Goal: Task Accomplishment & Management: Use online tool/utility

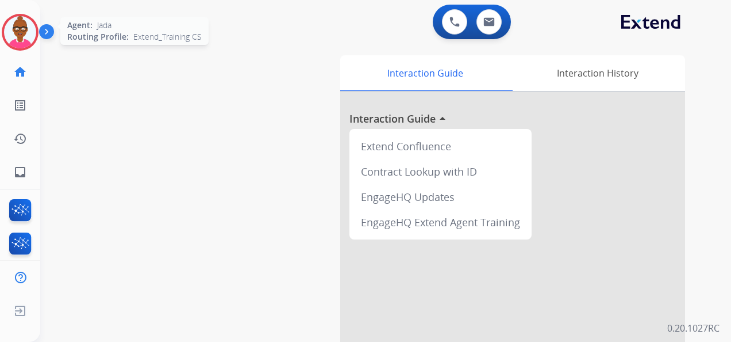
click at [17, 44] on img at bounding box center [20, 32] width 32 height 32
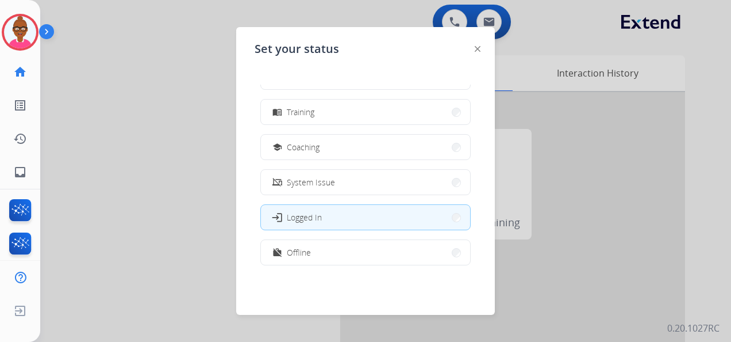
scroll to position [182, 0]
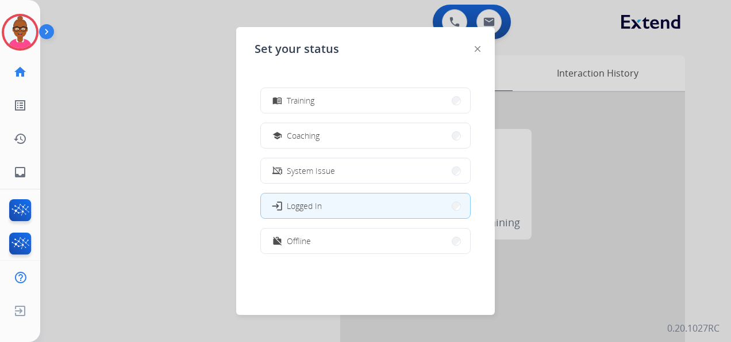
click at [142, 136] on div at bounding box center [365, 171] width 731 height 342
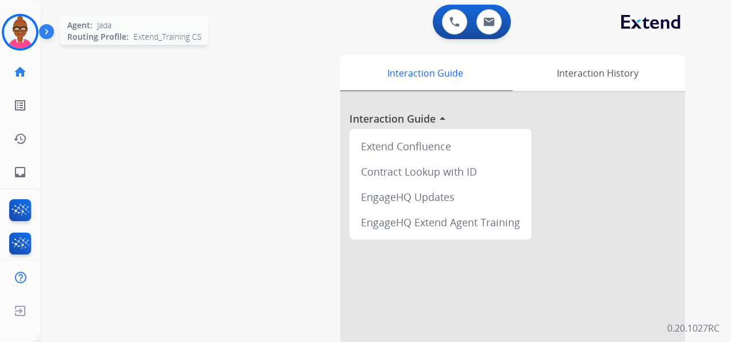
click at [28, 30] on img at bounding box center [20, 32] width 32 height 32
click at [29, 35] on img at bounding box center [20, 32] width 32 height 32
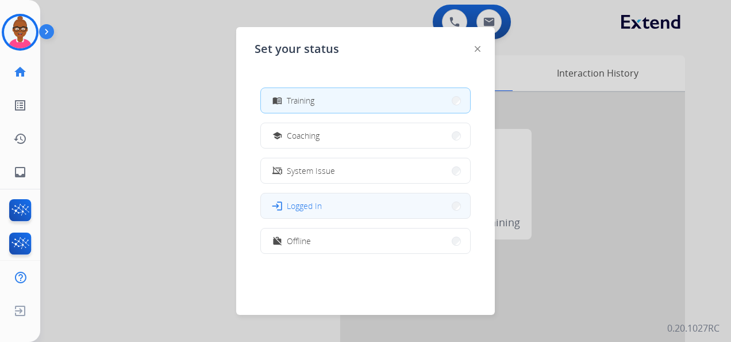
click at [408, 200] on button "login Logged In" at bounding box center [365, 205] width 209 height 25
click at [408, 200] on div "EngageHQ Updates" at bounding box center [440, 196] width 173 height 25
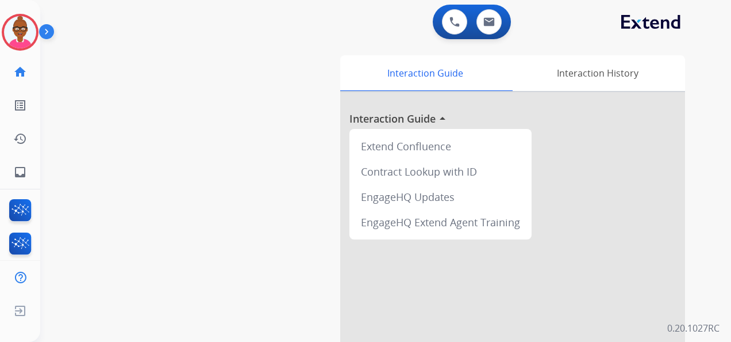
click at [342, 139] on div at bounding box center [512, 306] width 345 height 429
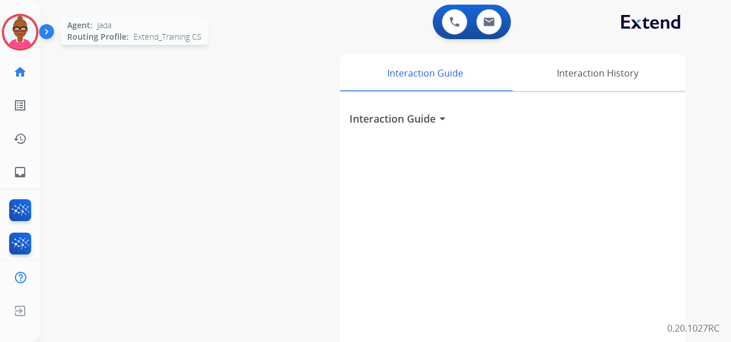
click at [25, 25] on img at bounding box center [20, 32] width 32 height 32
click at [13, 35] on img at bounding box center [20, 32] width 32 height 32
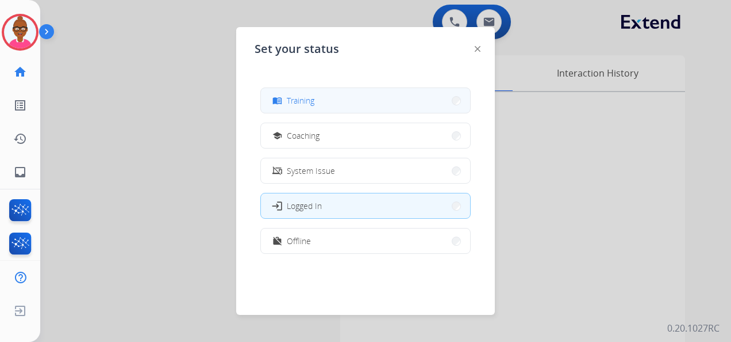
click at [342, 113] on div "menu_book Training" at bounding box center [366, 100] width 210 height 26
click at [447, 102] on button "menu_book Training" at bounding box center [365, 100] width 209 height 25
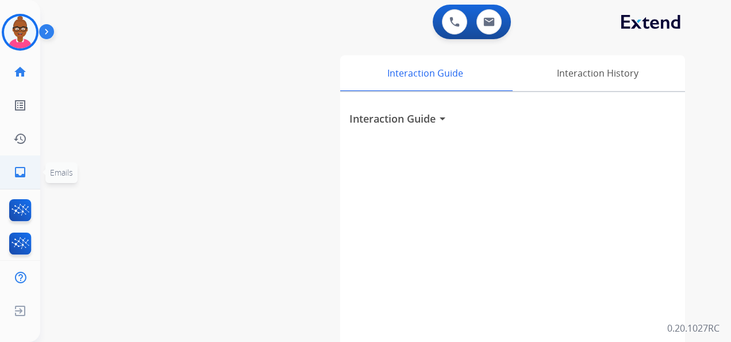
click at [29, 177] on link "inbox Emails" at bounding box center [20, 172] width 32 height 32
select select "**********"
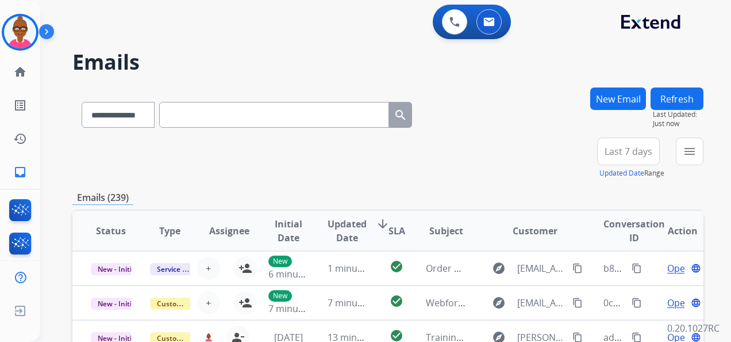
click at [638, 159] on button "Last 7 days" at bounding box center [629, 151] width 63 height 28
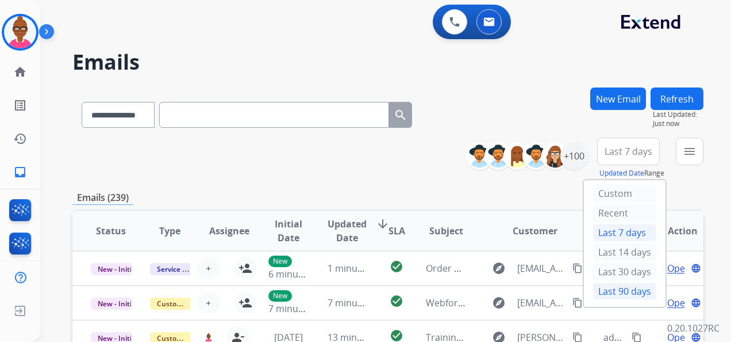
click at [626, 288] on div "Last 90 days" at bounding box center [624, 290] width 63 height 17
click at [626, 288] on div "**********" at bounding box center [372, 212] width 664 height 342
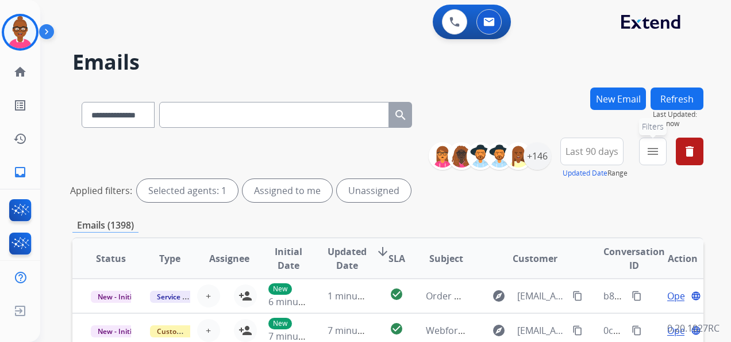
click at [654, 158] on mat-icon "menu" at bounding box center [653, 151] width 14 height 14
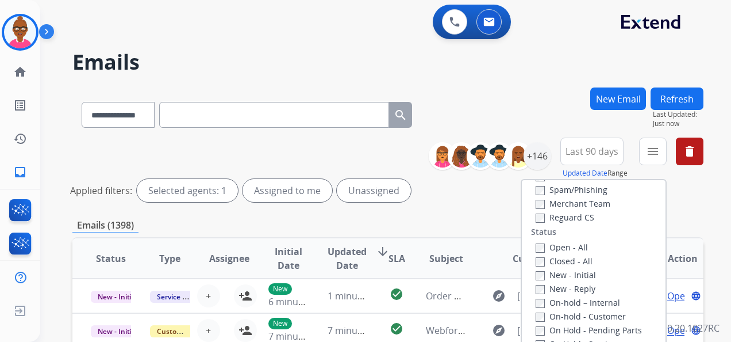
scroll to position [317, 0]
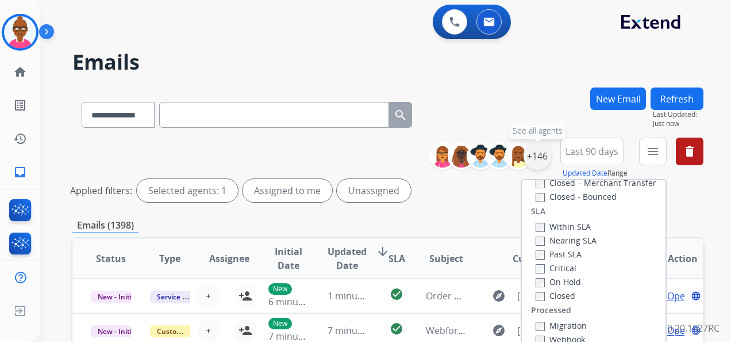
click at [531, 155] on div "+146" at bounding box center [538, 156] width 28 height 28
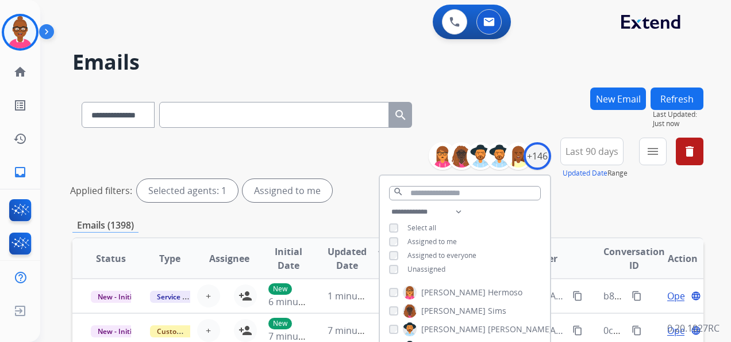
click at [600, 218] on div "Emails (1398)" at bounding box center [387, 225] width 631 height 14
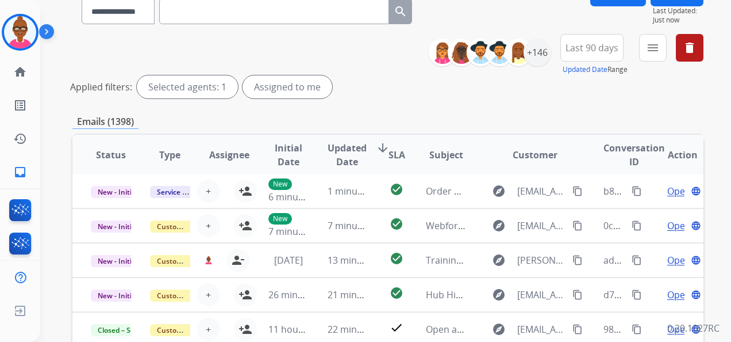
scroll to position [0, 0]
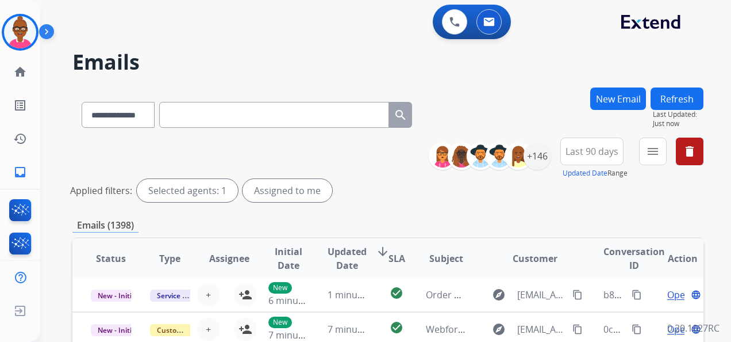
click at [685, 94] on button "Refresh" at bounding box center [677, 98] width 53 height 22
click at [676, 95] on button "Refresh" at bounding box center [677, 98] width 53 height 22
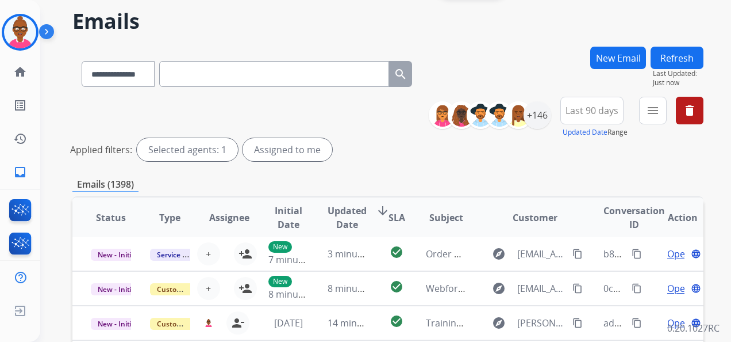
scroll to position [58, 0]
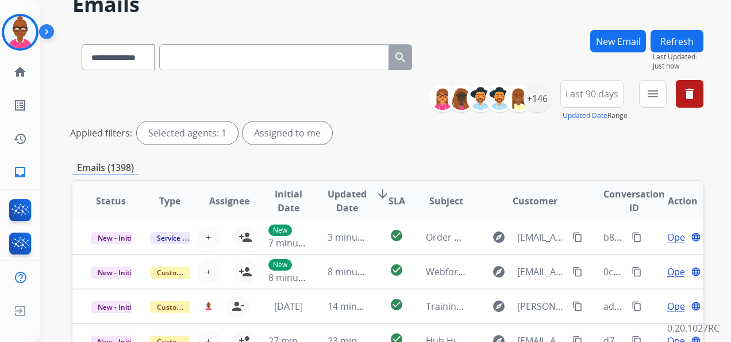
click at [587, 100] on button "Last 90 days" at bounding box center [592, 94] width 63 height 28
click at [527, 102] on div "+146" at bounding box center [538, 99] width 28 height 28
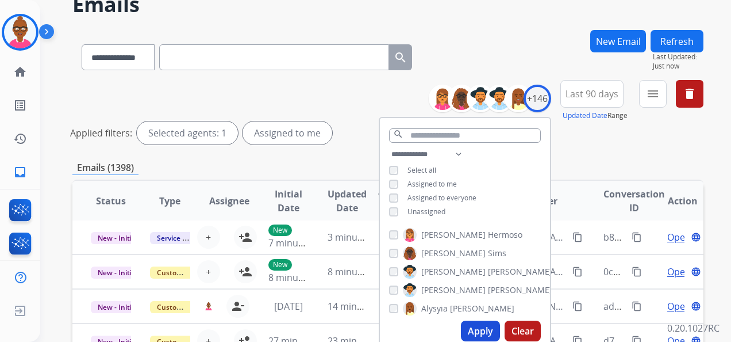
click at [468, 333] on button "Apply" at bounding box center [480, 330] width 39 height 21
click at [468, 325] on div "**********" at bounding box center [372, 155] width 664 height 342
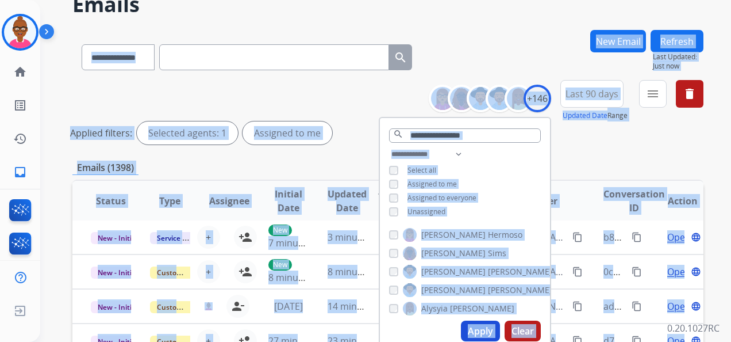
click at [468, 325] on div "**********" at bounding box center [372, 155] width 664 height 342
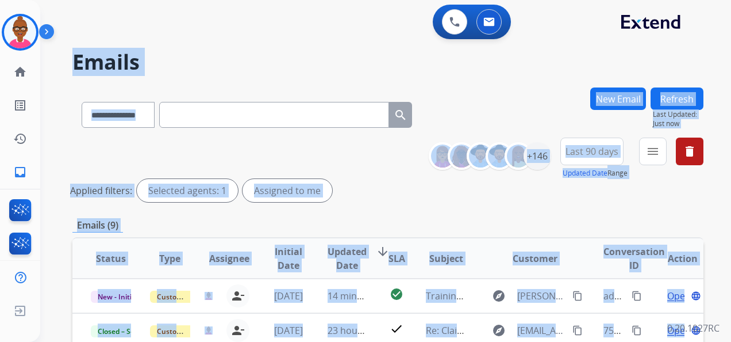
scroll to position [0, 0]
click at [399, 196] on div "Applied filters: Selected agents: 1 Assigned to me" at bounding box center [385, 190] width 631 height 23
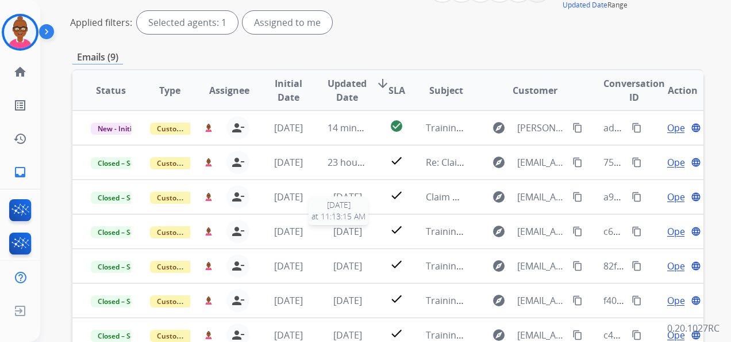
scroll to position [110, 0]
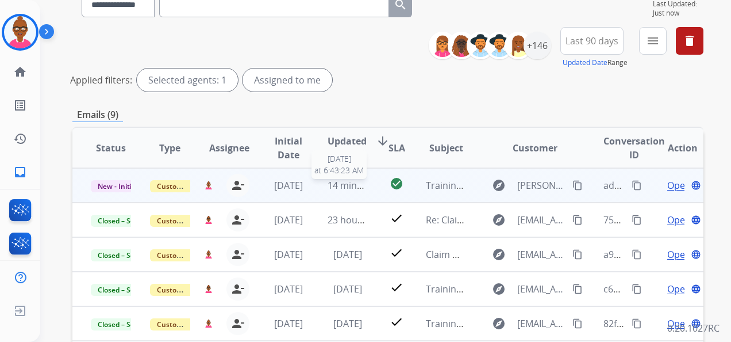
click at [331, 185] on span "14 minutes ago" at bounding box center [361, 185] width 67 height 13
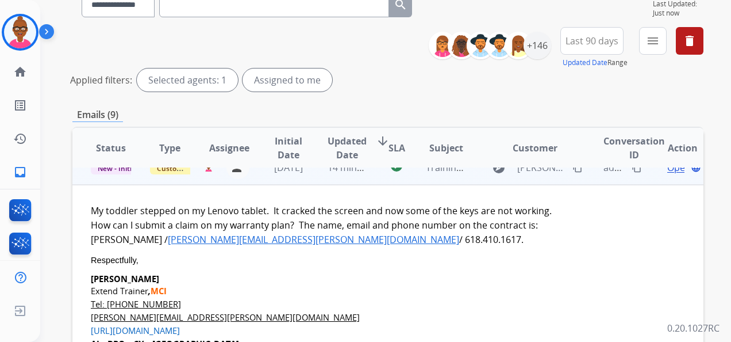
scroll to position [0, 0]
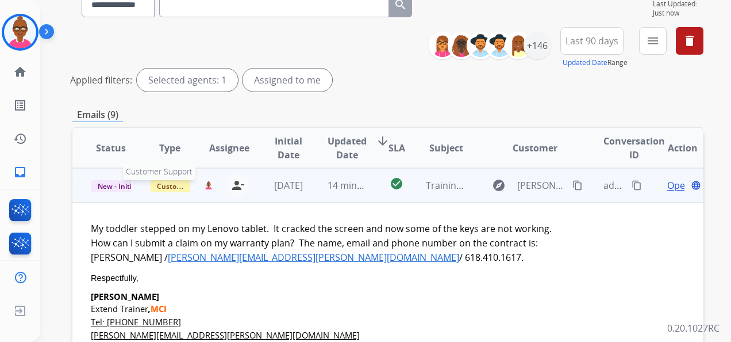
click at [170, 189] on span "Customer Support" at bounding box center [187, 186] width 75 height 12
drag, startPoint x: 170, startPoint y: 189, endPoint x: 136, endPoint y: 190, distance: 33.4
click at [136, 190] on td "Customer Support Customer Support" at bounding box center [161, 185] width 59 height 35
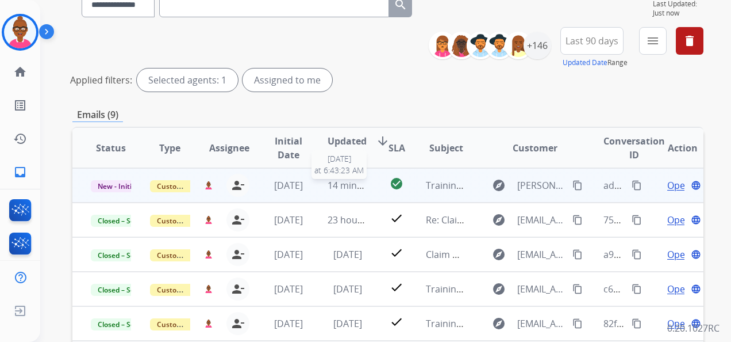
click at [328, 189] on span "14 minutes ago" at bounding box center [361, 185] width 67 height 13
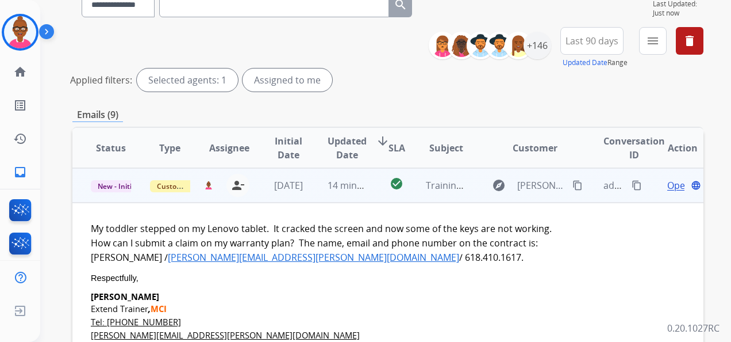
click at [408, 193] on td "Training Live Sim: Do Not Assign ([PERSON_NAME])" at bounding box center [437, 185] width 59 height 35
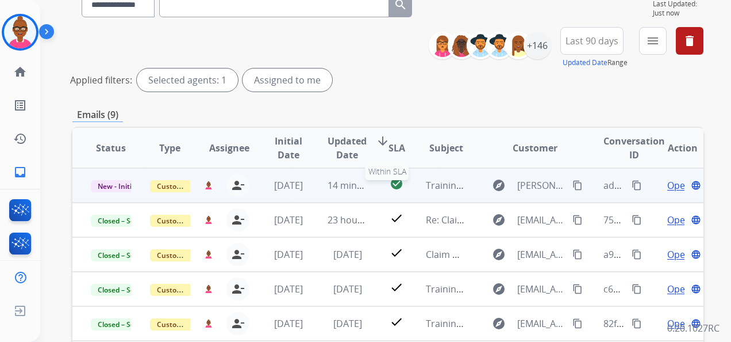
click at [390, 193] on div "check_circle" at bounding box center [397, 185] width 21 height 17
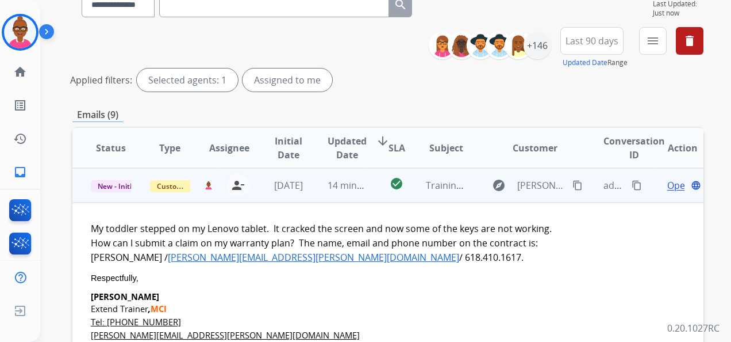
click at [671, 190] on span "Open" at bounding box center [680, 185] width 24 height 14
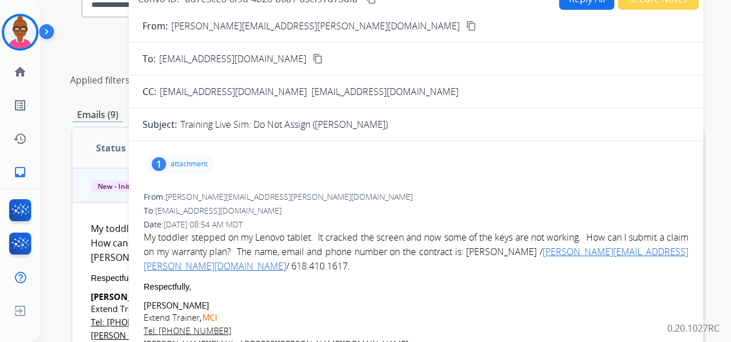
click at [193, 165] on p "attachment" at bounding box center [189, 163] width 37 height 9
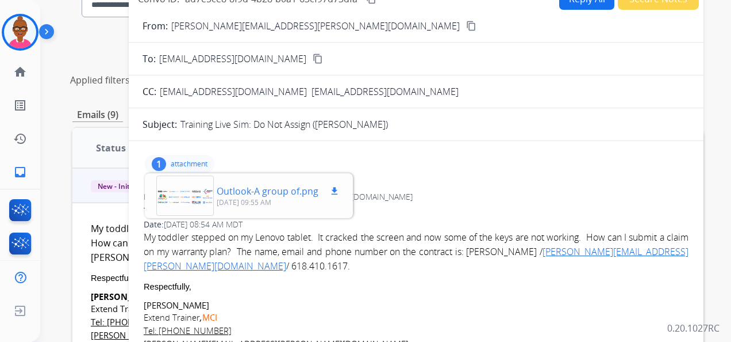
click at [223, 196] on p "Outlook-A group of.png" at bounding box center [268, 191] width 102 height 14
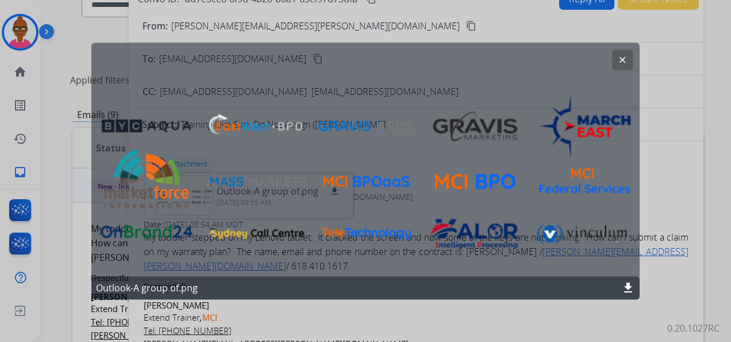
click at [629, 64] on button "clear" at bounding box center [622, 59] width 21 height 21
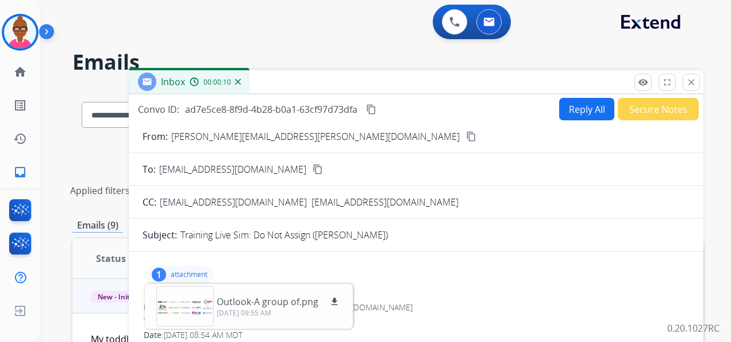
click at [570, 113] on button "Reply All" at bounding box center [587, 109] width 55 height 22
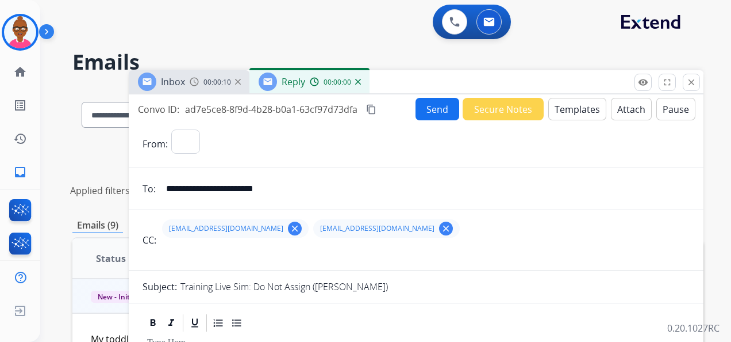
select select "**********"
click at [581, 109] on button "Templates" at bounding box center [578, 109] width 58 height 22
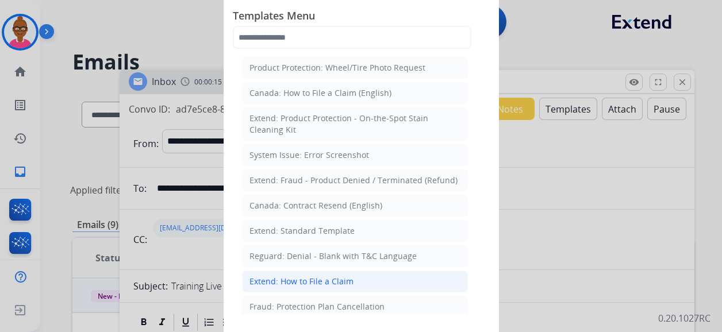
click at [301, 284] on div "Extend: How to File a Claim" at bounding box center [302, 282] width 104 height 12
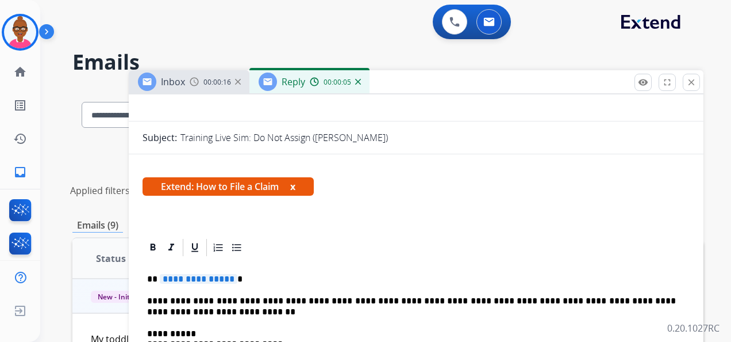
scroll to position [173, 0]
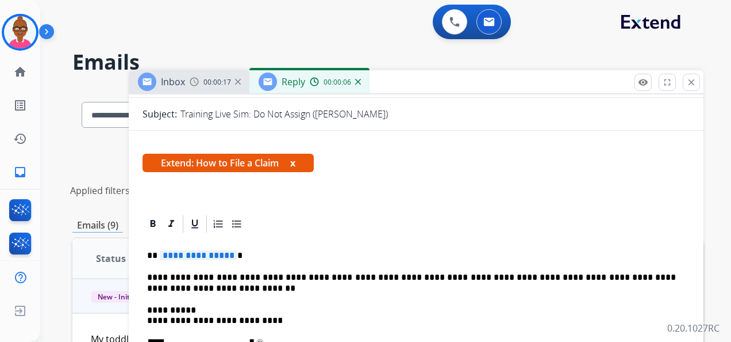
click at [290, 164] on span "Extend: How to File a Claim x" at bounding box center [228, 163] width 171 height 18
click at [293, 161] on button "x" at bounding box center [292, 163] width 5 height 14
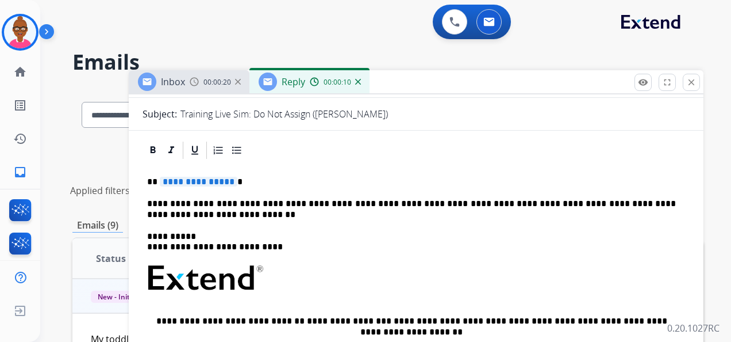
click at [191, 179] on span "**********" at bounding box center [199, 182] width 78 height 10
drag, startPoint x: 233, startPoint y: 132, endPoint x: 200, endPoint y: 175, distance: 54.1
click at [199, 175] on div "**********" at bounding box center [416, 315] width 547 height 311
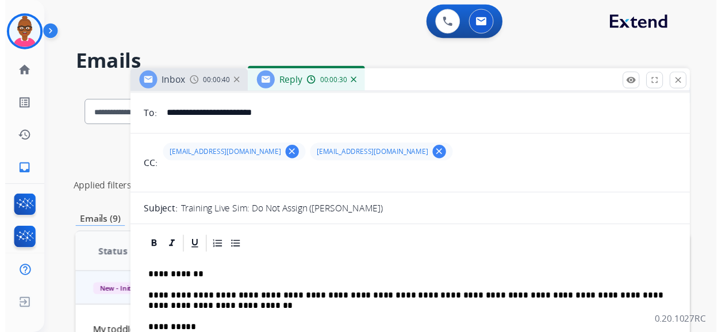
scroll to position [0, 0]
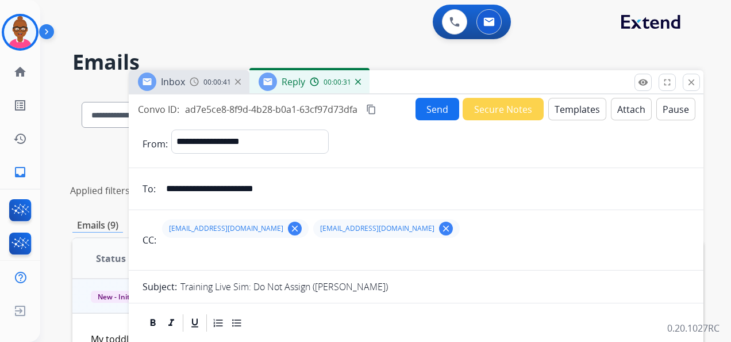
click at [439, 113] on button "Send" at bounding box center [438, 109] width 44 height 22
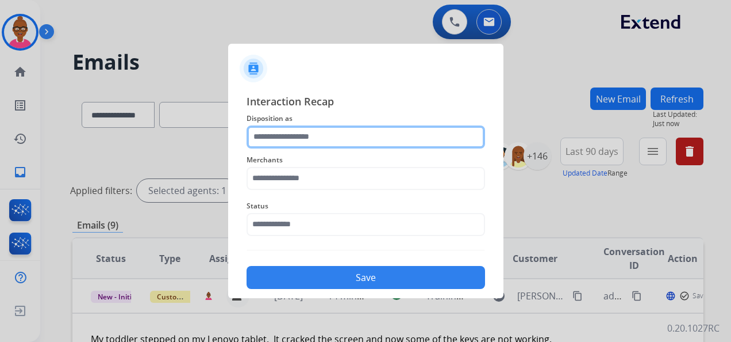
click at [365, 136] on input "text" at bounding box center [366, 136] width 239 height 23
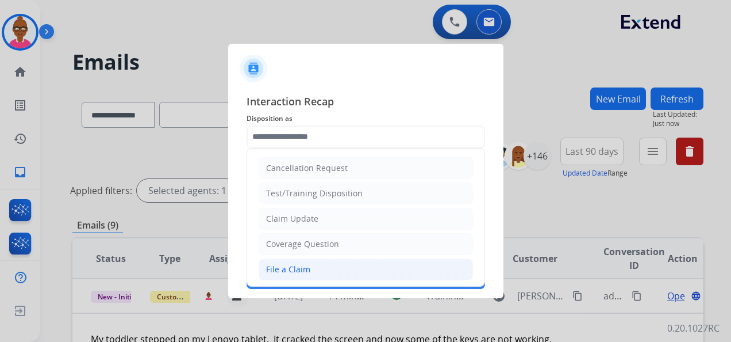
click at [338, 268] on li "File a Claim" at bounding box center [366, 269] width 215 height 22
type input "**********"
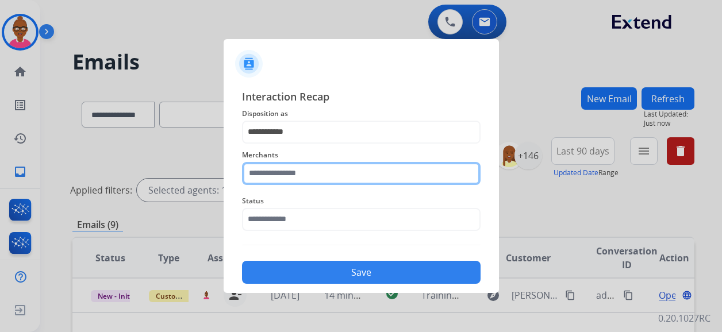
click at [353, 182] on input "text" at bounding box center [361, 173] width 239 height 23
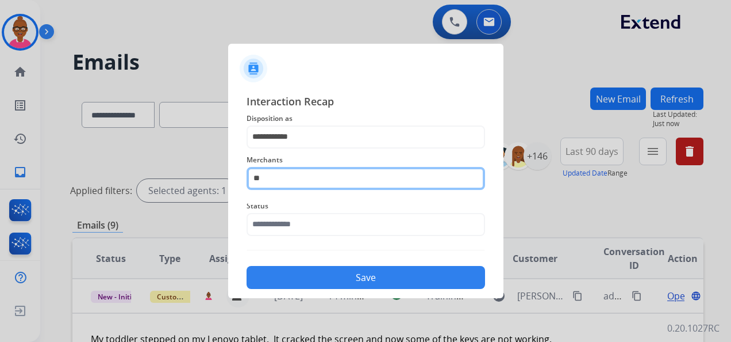
type input "*"
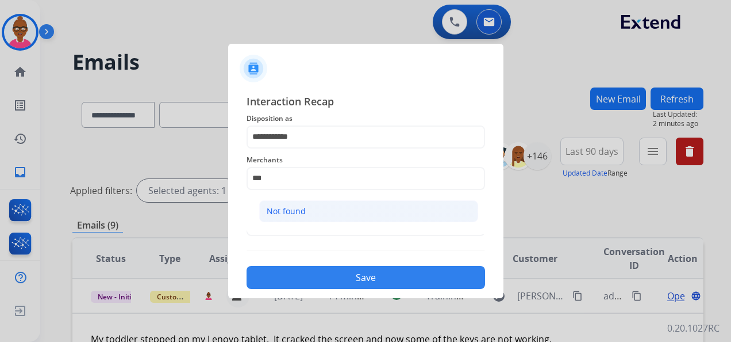
click at [373, 208] on li "Not found" at bounding box center [368, 211] width 219 height 22
type input "*********"
click at [373, 208] on span "Status" at bounding box center [366, 206] width 239 height 14
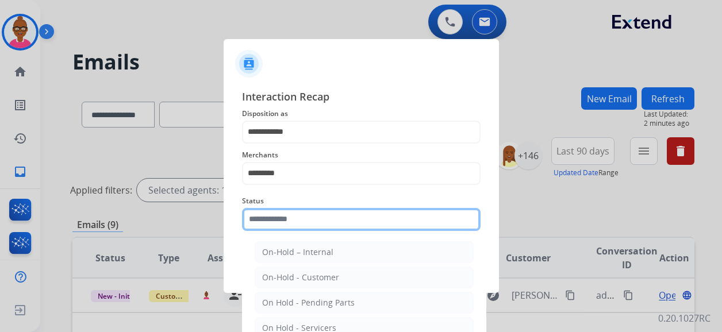
click at [362, 224] on input "text" at bounding box center [361, 219] width 239 height 23
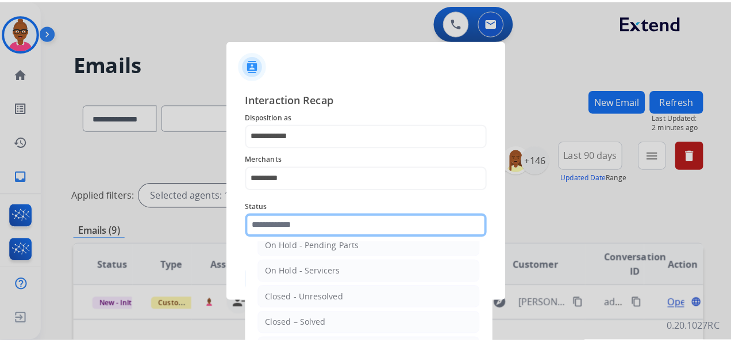
scroll to position [66, 0]
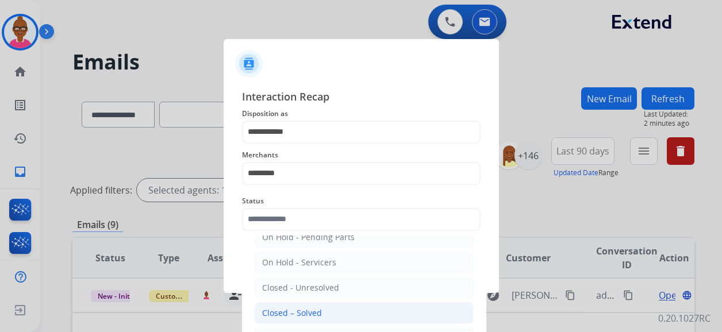
click at [331, 308] on li "Closed – Solved" at bounding box center [364, 313] width 219 height 22
type input "**********"
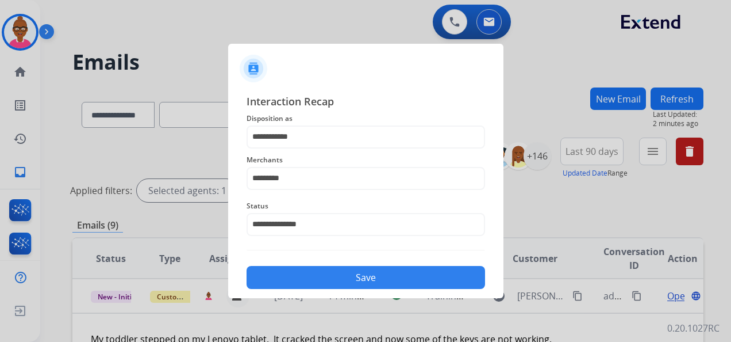
click at [364, 267] on button "Save" at bounding box center [366, 277] width 239 height 23
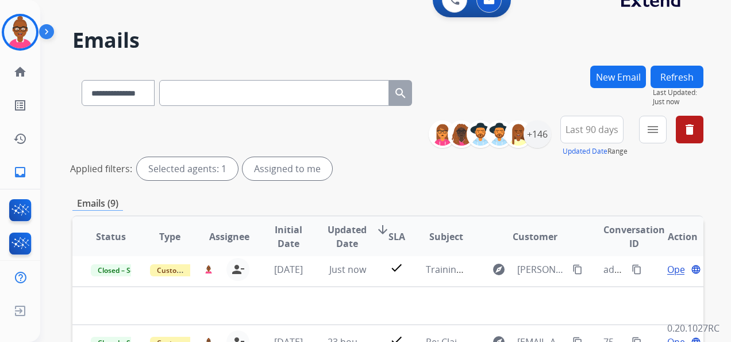
scroll to position [0, 0]
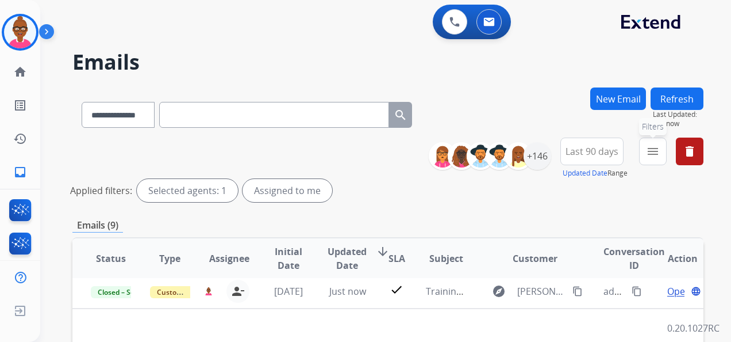
click at [649, 152] on mat-icon "menu" at bounding box center [653, 151] width 14 height 14
click at [647, 150] on mat-icon "menu" at bounding box center [653, 151] width 14 height 14
click at [650, 156] on mat-icon "menu" at bounding box center [653, 151] width 14 height 14
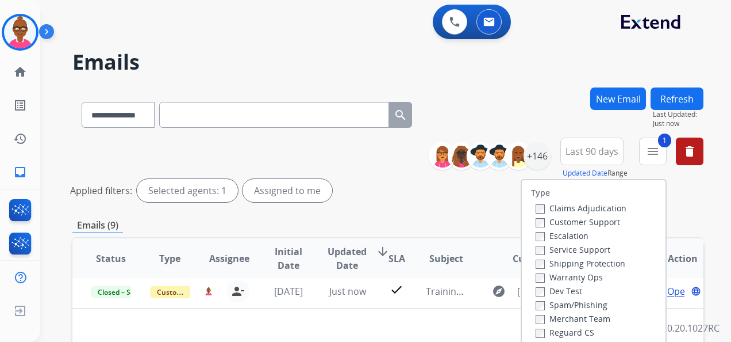
click at [538, 264] on label "Shipping Protection" at bounding box center [581, 263] width 90 height 11
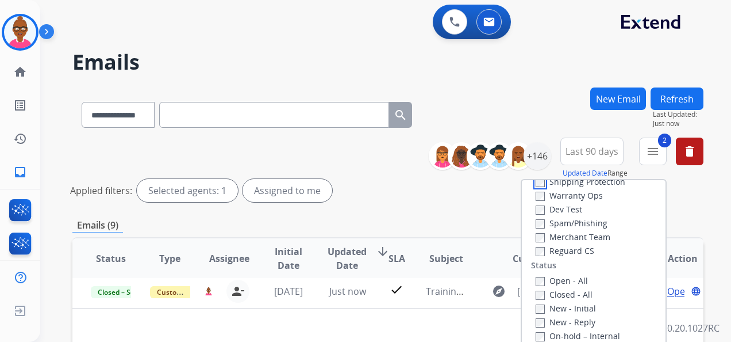
scroll to position [58, 0]
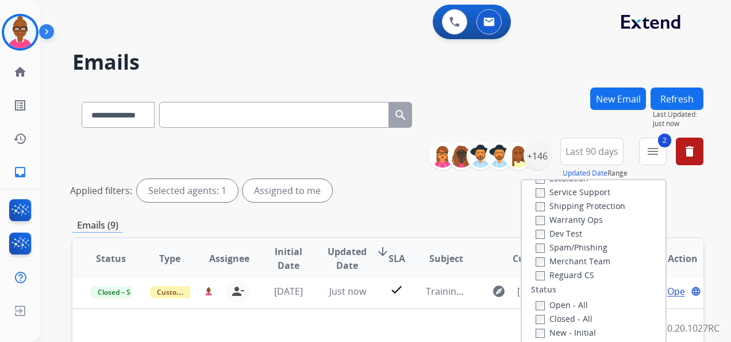
click at [541, 274] on label "Reguard CS" at bounding box center [565, 274] width 59 height 11
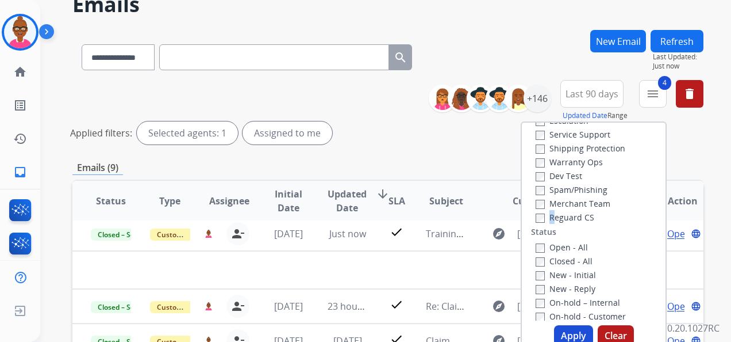
click at [579, 335] on button "Apply" at bounding box center [573, 335] width 39 height 21
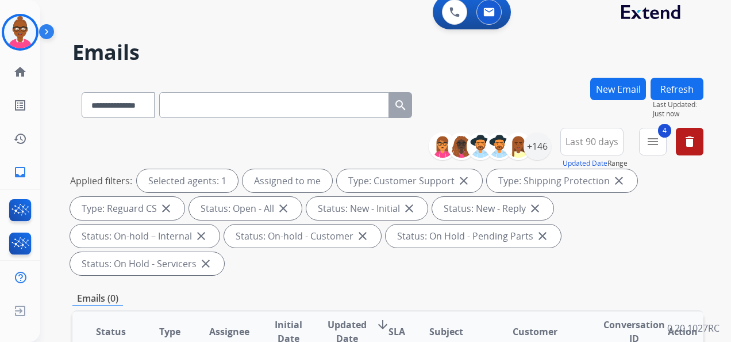
scroll to position [0, 0]
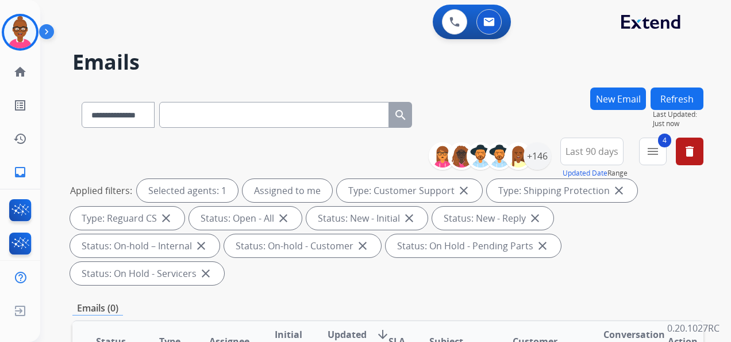
click at [579, 154] on span "Last 90 days" at bounding box center [592, 151] width 53 height 5
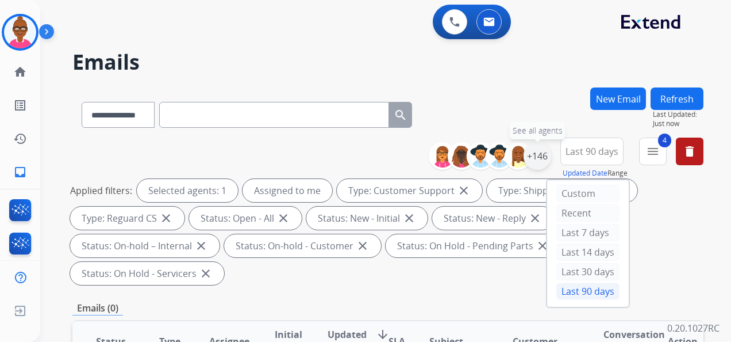
click at [546, 151] on div "+146" at bounding box center [538, 156] width 28 height 28
click at [543, 161] on div "+146" at bounding box center [538, 156] width 28 height 28
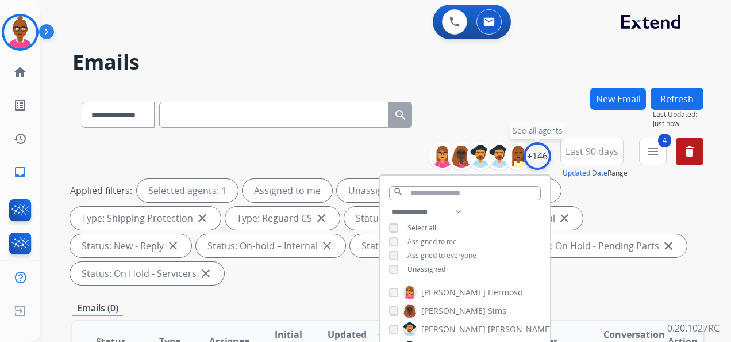
click at [542, 148] on div "+146" at bounding box center [538, 156] width 28 height 28
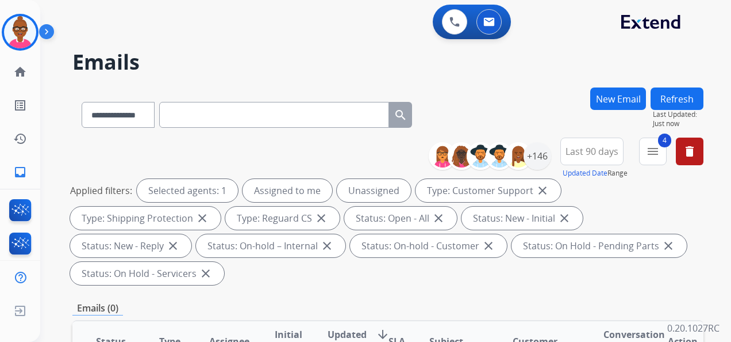
click at [675, 93] on button "Refresh" at bounding box center [677, 98] width 53 height 22
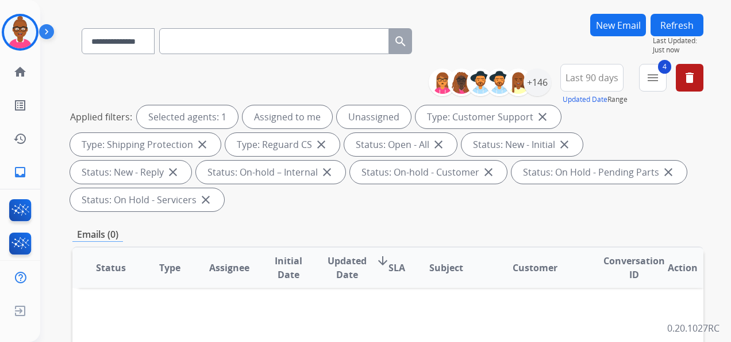
scroll to position [21, 0]
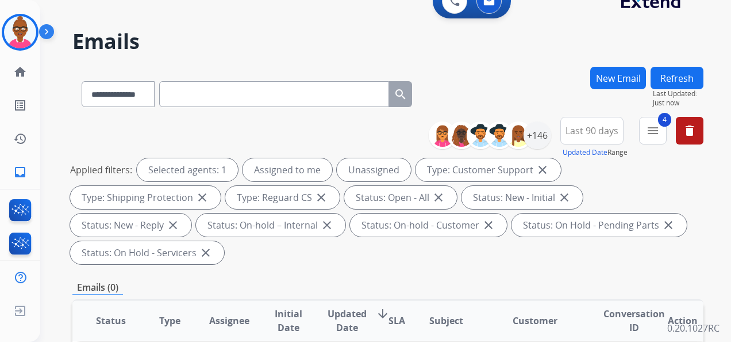
click at [593, 128] on span "Last 90 days" at bounding box center [592, 130] width 53 height 5
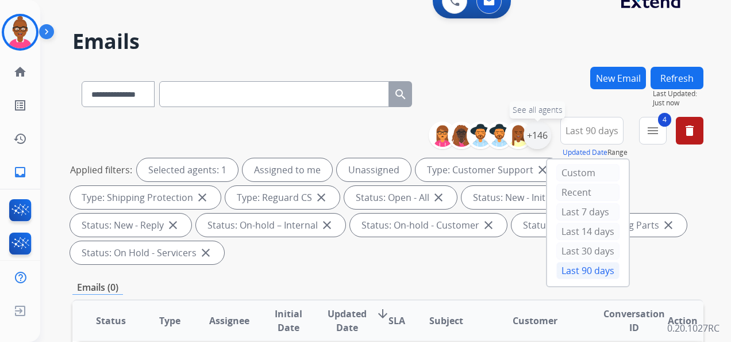
click at [532, 139] on div "+146" at bounding box center [538, 135] width 28 height 28
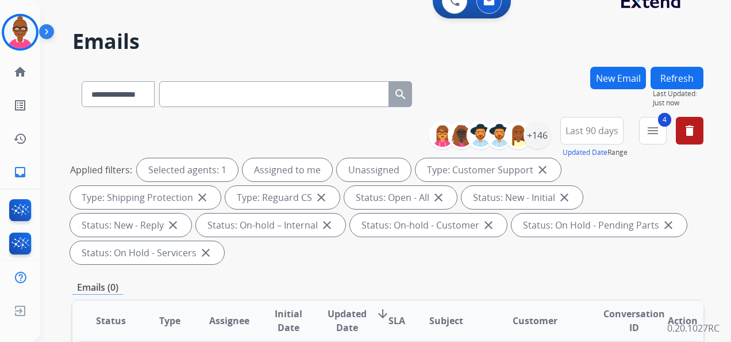
drag, startPoint x: 532, startPoint y: 139, endPoint x: 587, endPoint y: 174, distance: 64.6
click at [587, 174] on div "Applied filters: Selected agents: 1 Assigned to me Unassigned Type: Customer Su…" at bounding box center [385, 211] width 631 height 106
click at [534, 135] on div "+146" at bounding box center [538, 135] width 28 height 28
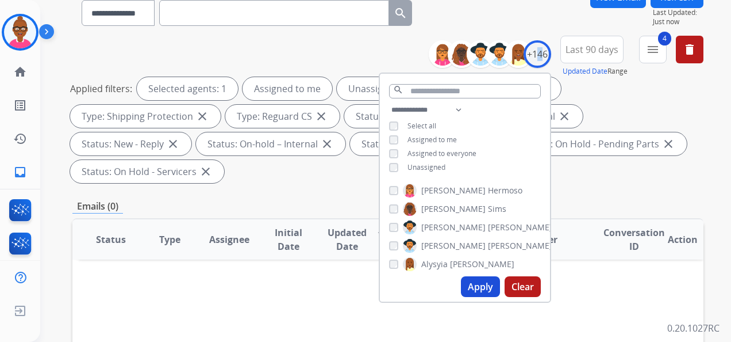
scroll to position [193, 0]
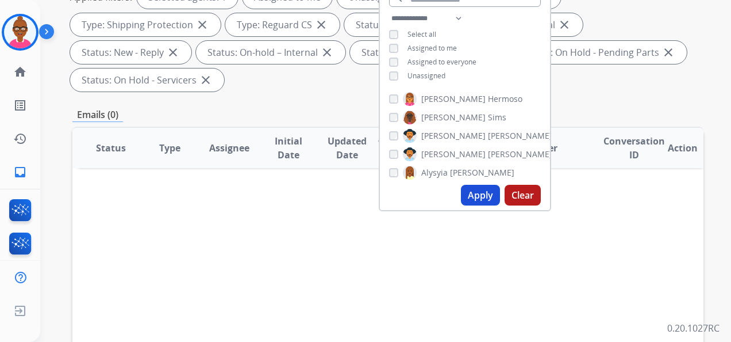
click at [468, 197] on button "Apply" at bounding box center [480, 195] width 39 height 21
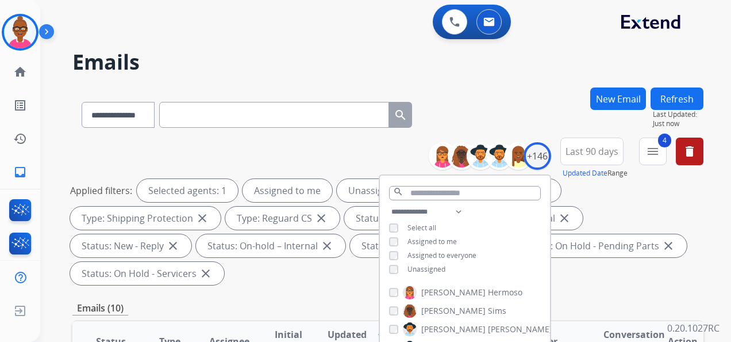
click at [358, 161] on div "**********" at bounding box center [387, 213] width 631 height 152
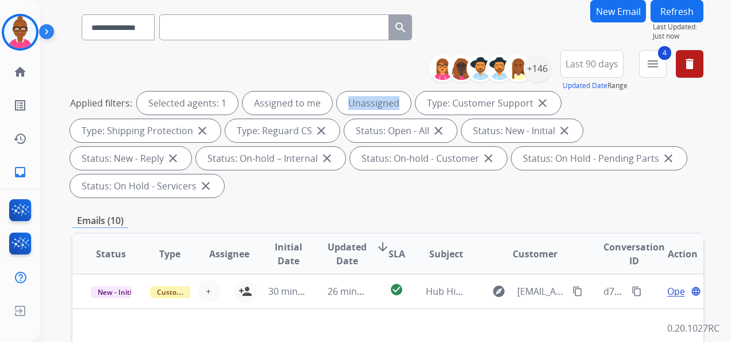
scroll to position [78, 0]
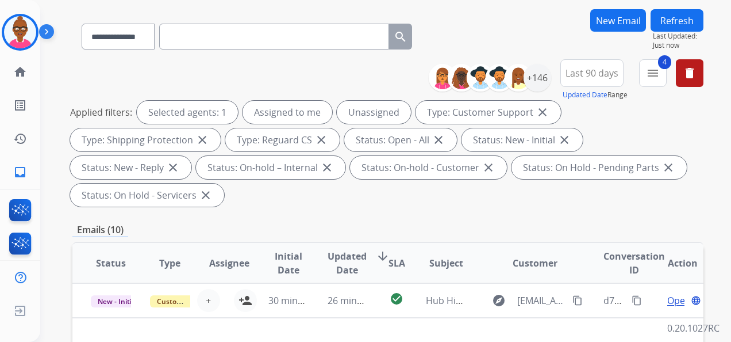
click at [351, 258] on span "Updated Date" at bounding box center [347, 263] width 39 height 28
click at [351, 258] on div "**********" at bounding box center [372, 134] width 664 height 342
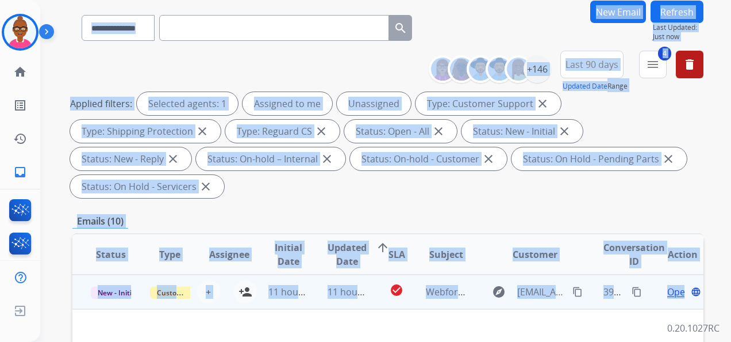
scroll to position [173, 0]
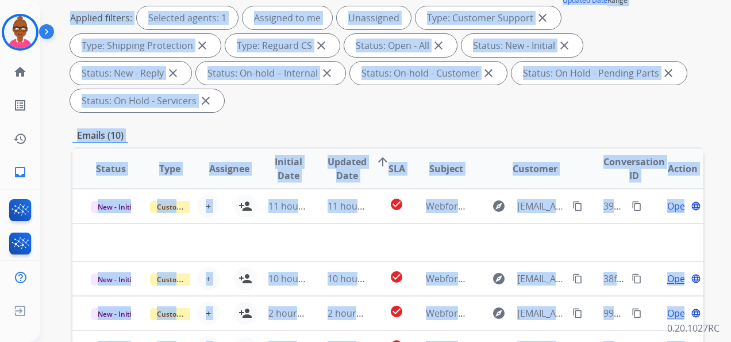
click at [294, 101] on div "Applied filters: Selected agents: 1 Assigned to me Unassigned Type: Customer Su…" at bounding box center [385, 59] width 631 height 106
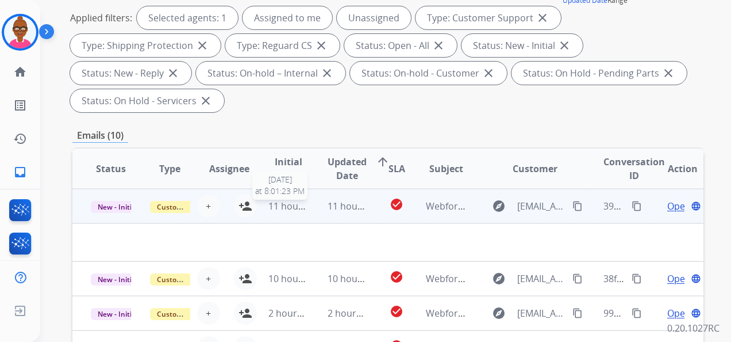
click at [282, 211] on span "11 hours ago" at bounding box center [297, 206] width 57 height 13
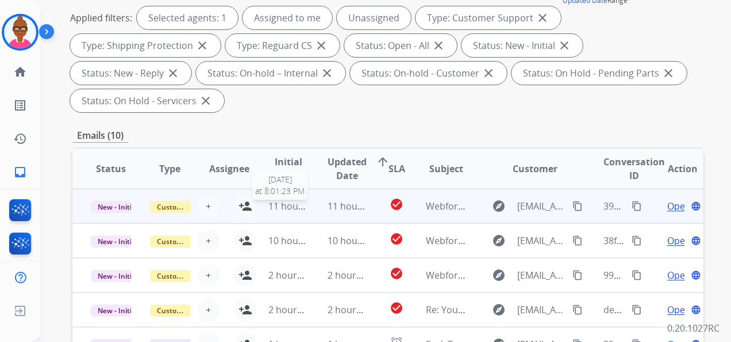
click at [279, 209] on span "11 hours ago" at bounding box center [297, 206] width 57 height 13
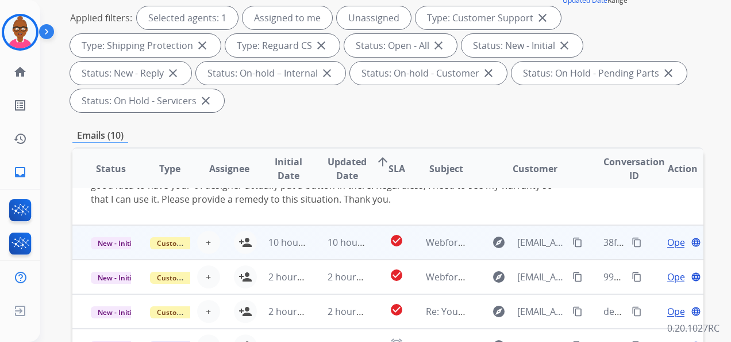
scroll to position [122, 0]
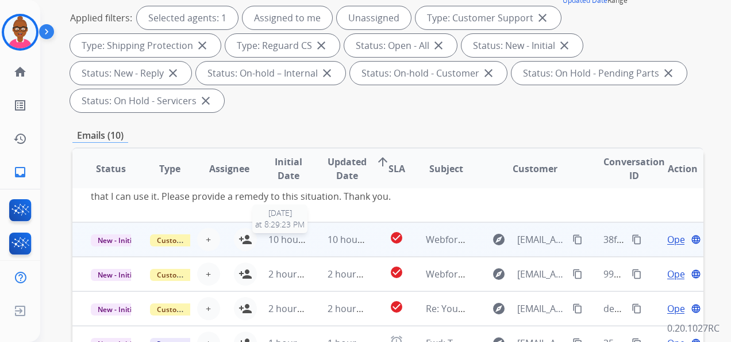
click at [278, 237] on span "10 hours ago" at bounding box center [297, 239] width 57 height 13
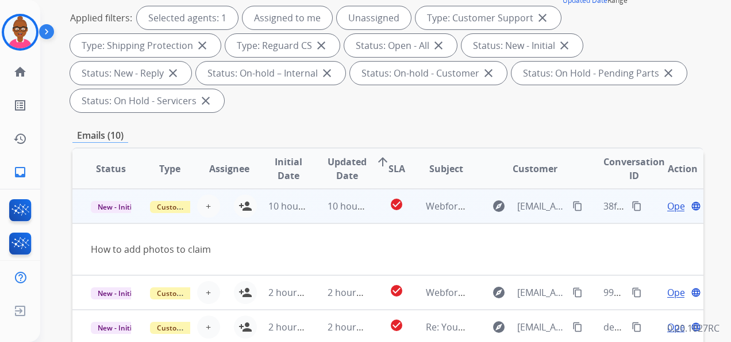
scroll to position [53, 0]
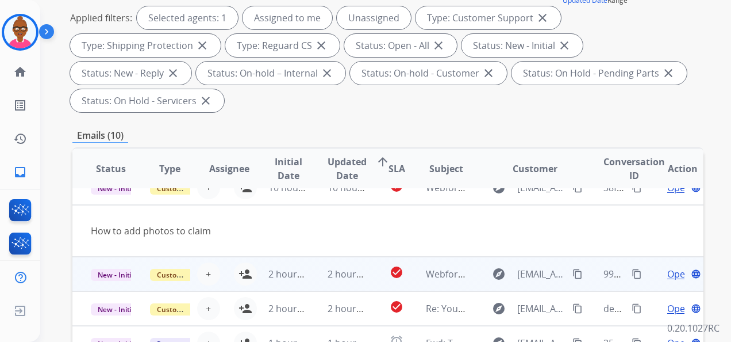
click at [292, 281] on td "2 hours ago" at bounding box center [279, 273] width 59 height 35
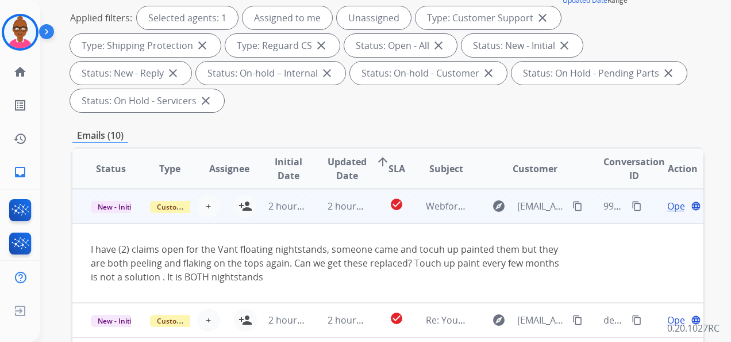
scroll to position [81, 0]
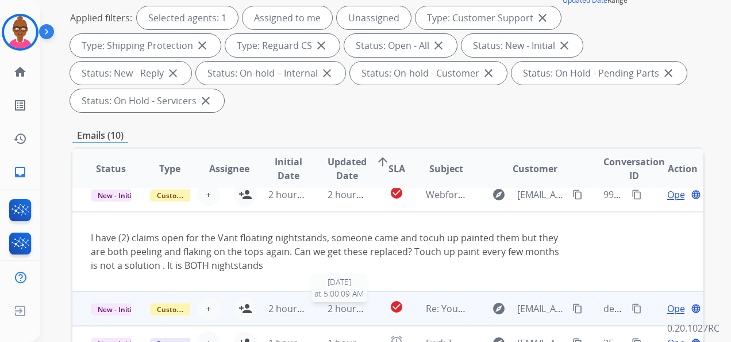
click at [334, 308] on span "2 hours ago" at bounding box center [354, 308] width 52 height 13
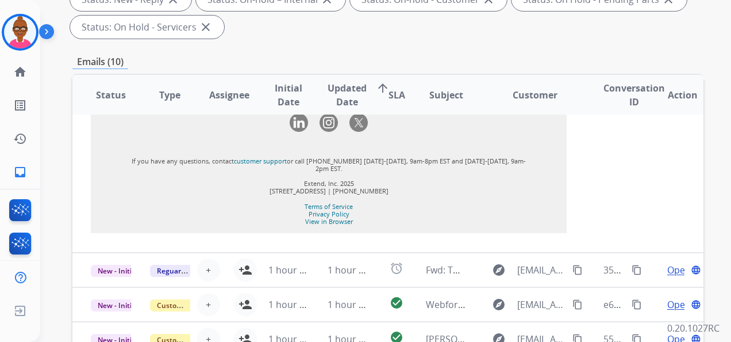
scroll to position [288, 0]
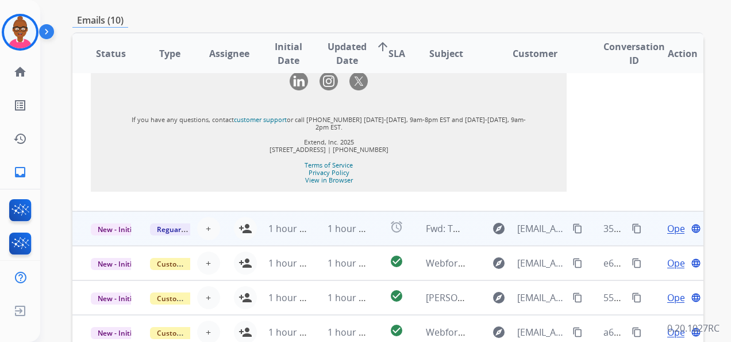
click at [335, 236] on td "1 hour ago" at bounding box center [338, 228] width 59 height 35
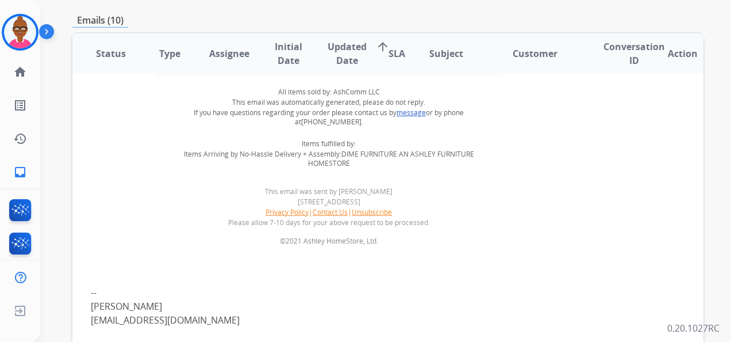
scroll to position [1605, 0]
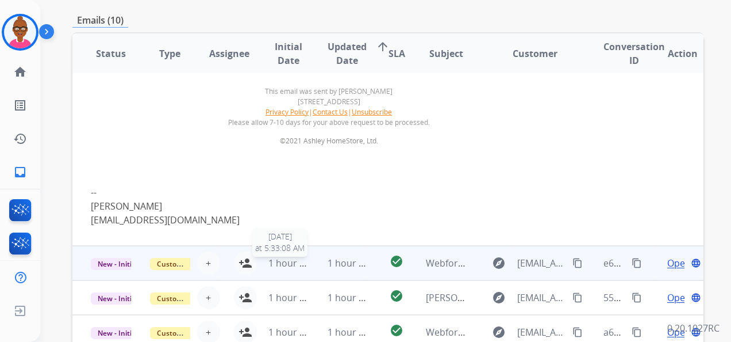
click at [297, 269] on div "1 hour ago" at bounding box center [289, 263] width 40 height 14
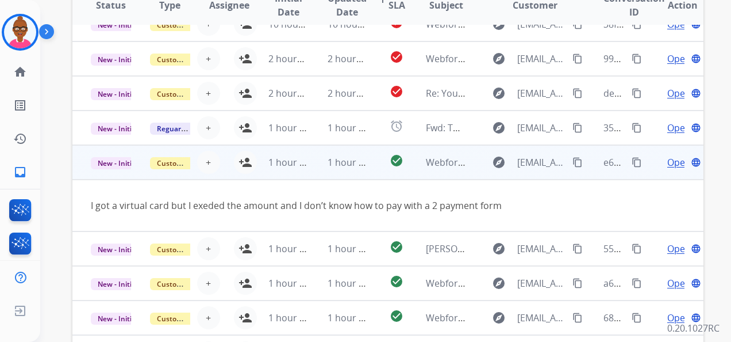
scroll to position [423, 0]
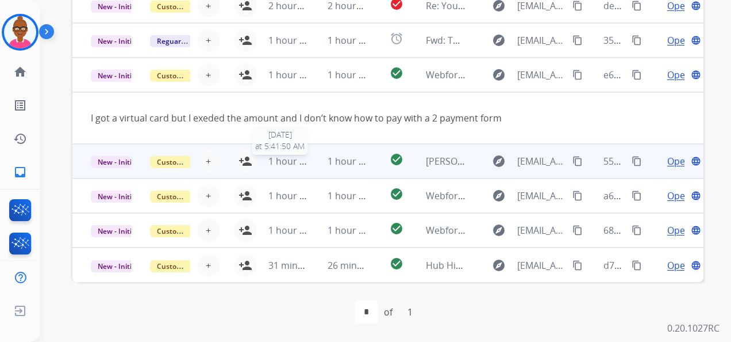
click at [277, 162] on span "1 hour ago" at bounding box center [292, 161] width 47 height 13
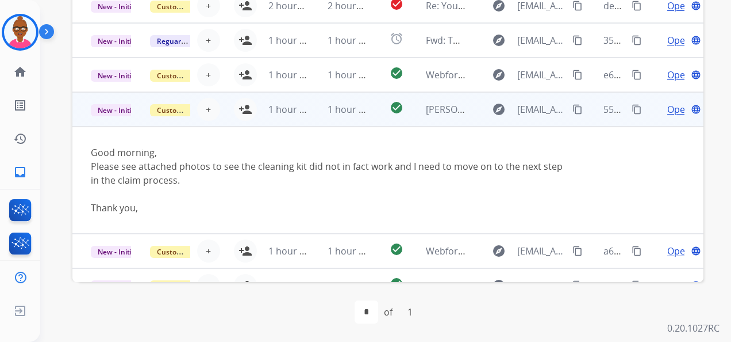
scroll to position [108, 0]
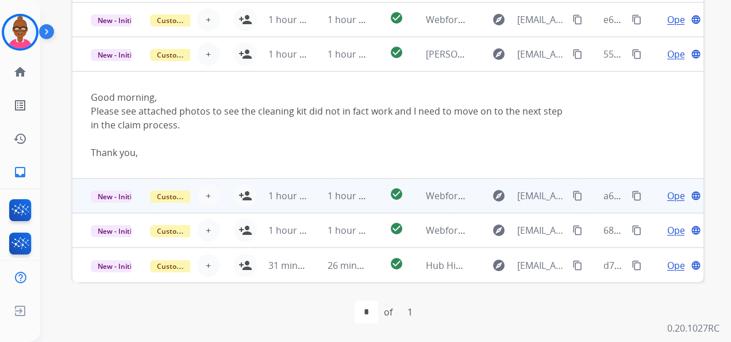
click at [318, 200] on td "1 hour ago" at bounding box center [338, 195] width 59 height 35
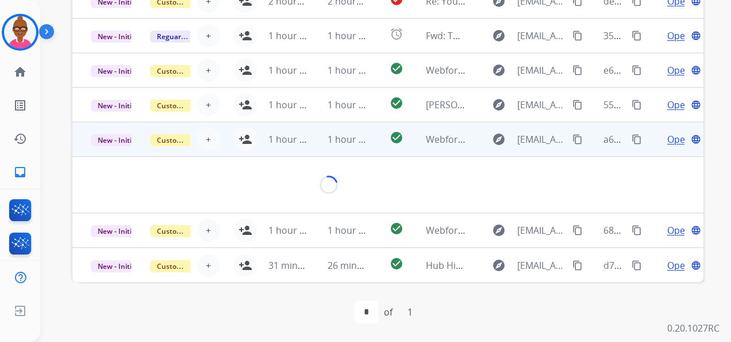
scroll to position [53, 0]
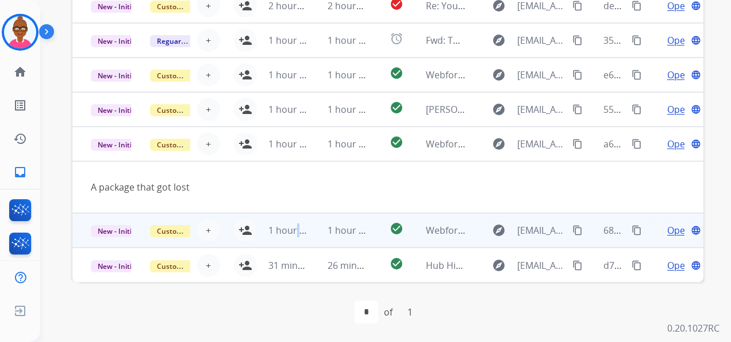
drag, startPoint x: 318, startPoint y: 200, endPoint x: 296, endPoint y: 238, distance: 44.3
click at [296, 238] on td "1 hour ago" at bounding box center [279, 230] width 59 height 35
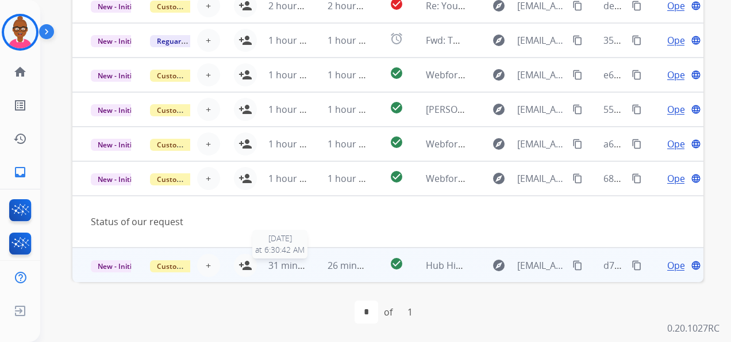
click at [292, 262] on span "31 minutes ago" at bounding box center [302, 265] width 67 height 13
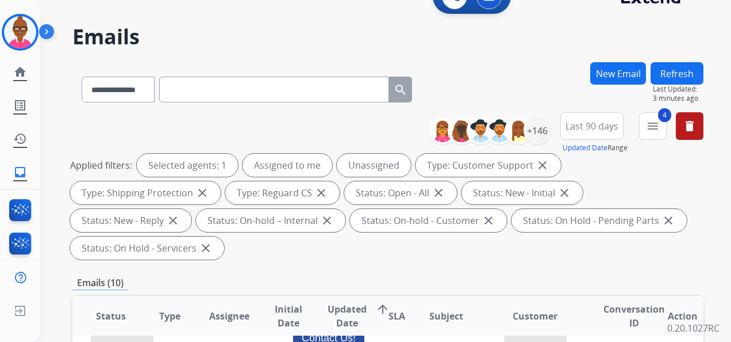
scroll to position [0, 0]
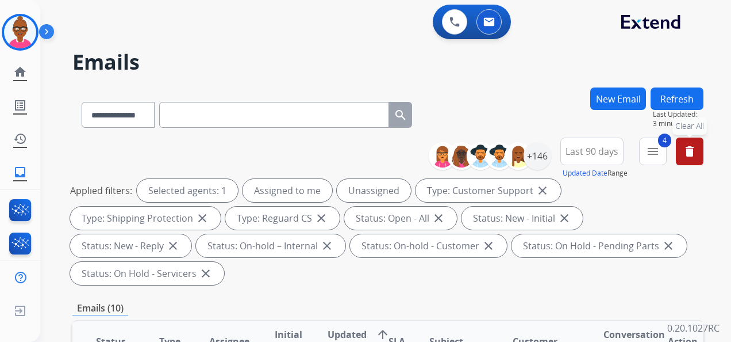
click at [691, 162] on button "delete Clear All" at bounding box center [690, 151] width 28 height 28
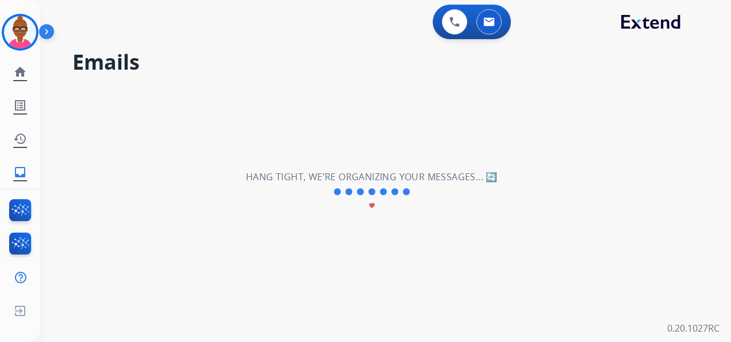
scroll to position [39, 0]
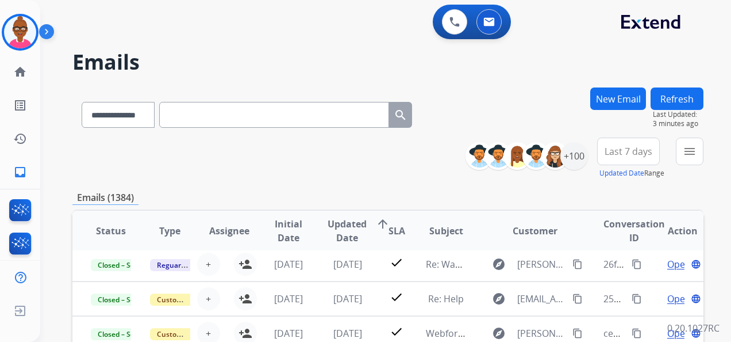
click at [300, 72] on h2 "Emails" at bounding box center [387, 62] width 631 height 23
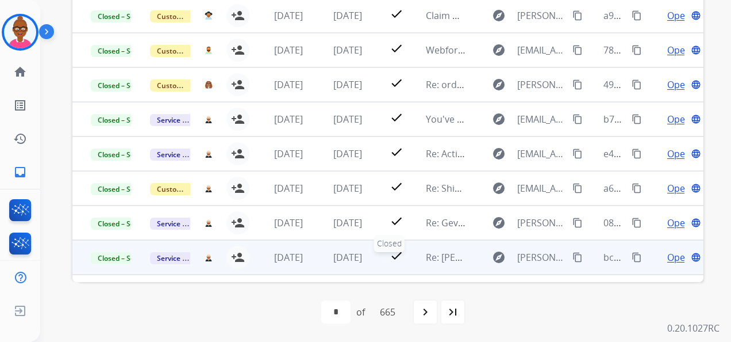
scroll to position [0, 0]
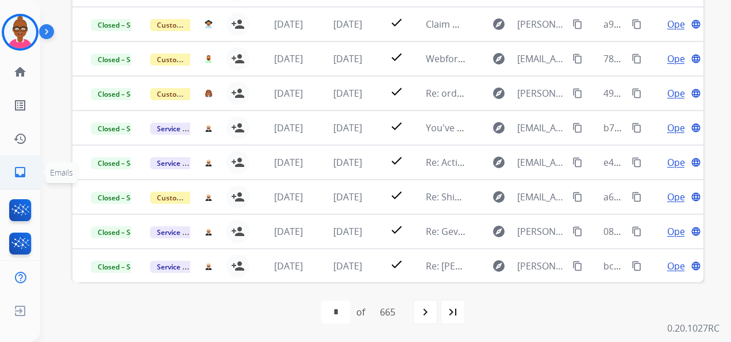
click at [18, 169] on mat-icon "inbox" at bounding box center [20, 172] width 14 height 14
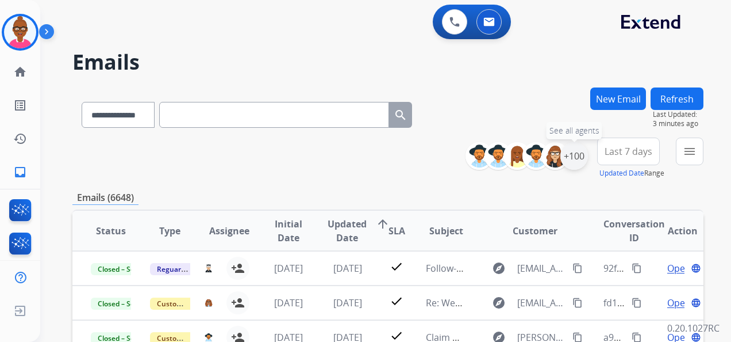
click at [571, 149] on div "+100" at bounding box center [575, 156] width 28 height 28
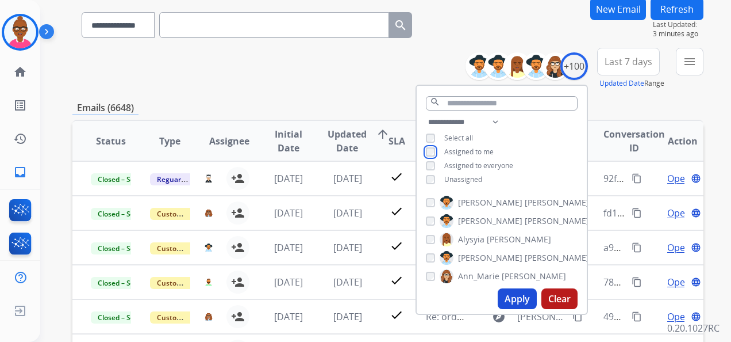
scroll to position [115, 0]
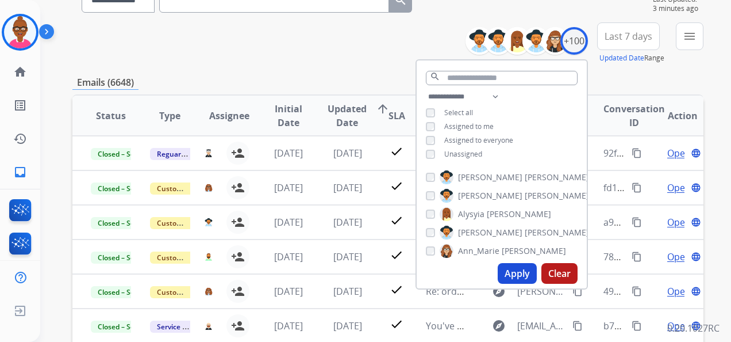
click at [521, 271] on button "Apply" at bounding box center [517, 273] width 39 height 21
click at [521, 268] on div "**********" at bounding box center [372, 97] width 664 height 342
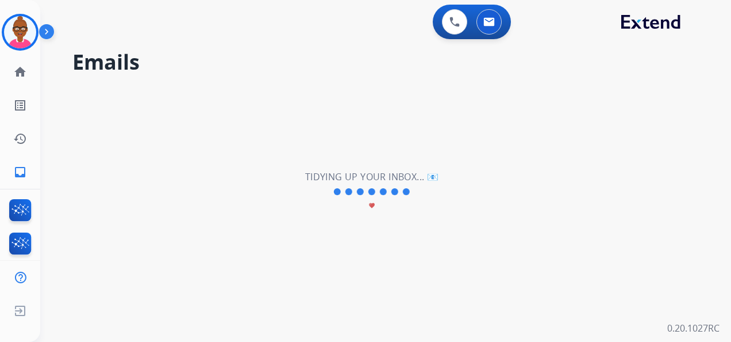
scroll to position [0, 0]
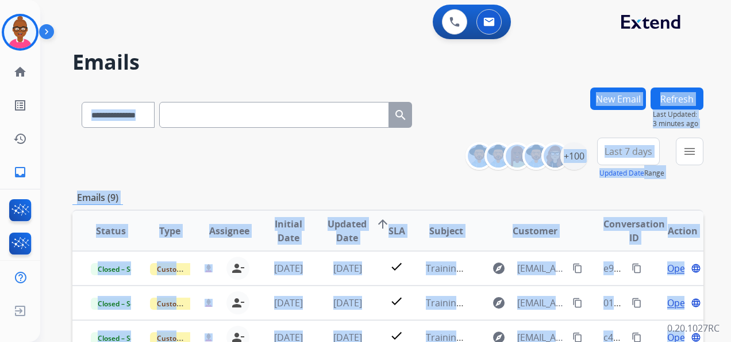
click at [353, 167] on div "**********" at bounding box center [387, 157] width 631 height 41
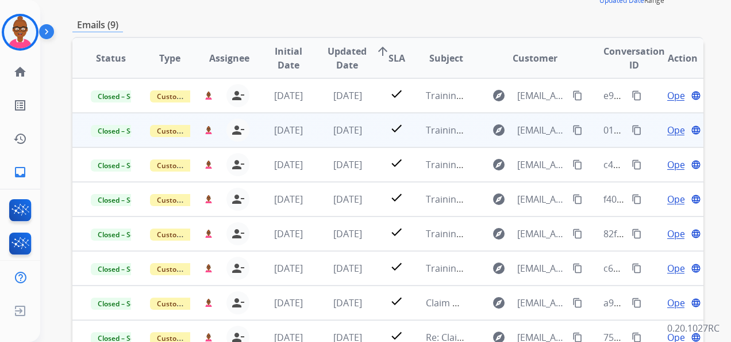
scroll to position [255, 0]
